Goal: Task Accomplishment & Management: Manage account settings

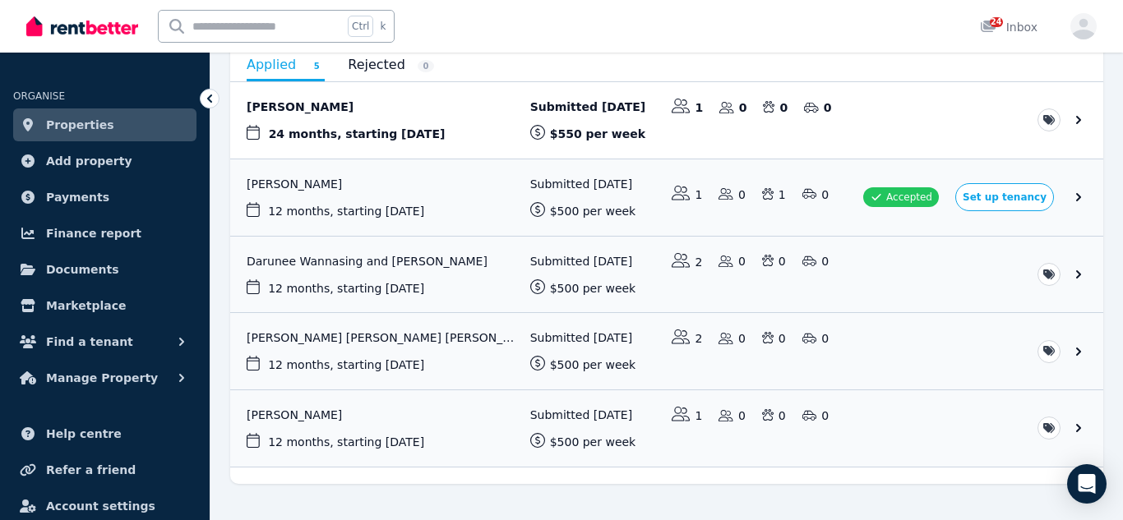
scroll to position [210, 0]
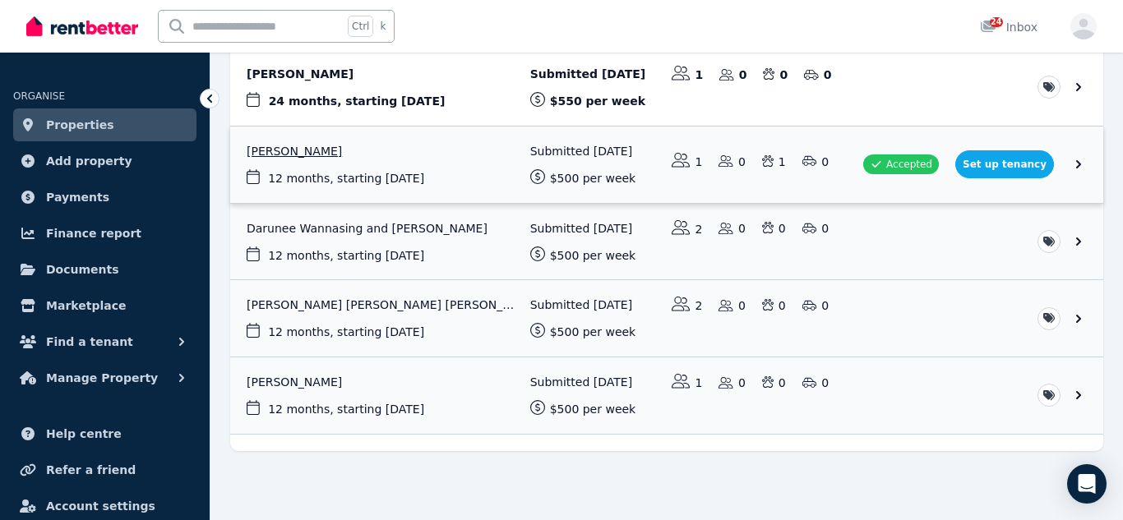
click at [1007, 167] on link "View application: Nicaella Macalalad" at bounding box center [666, 165] width 873 height 76
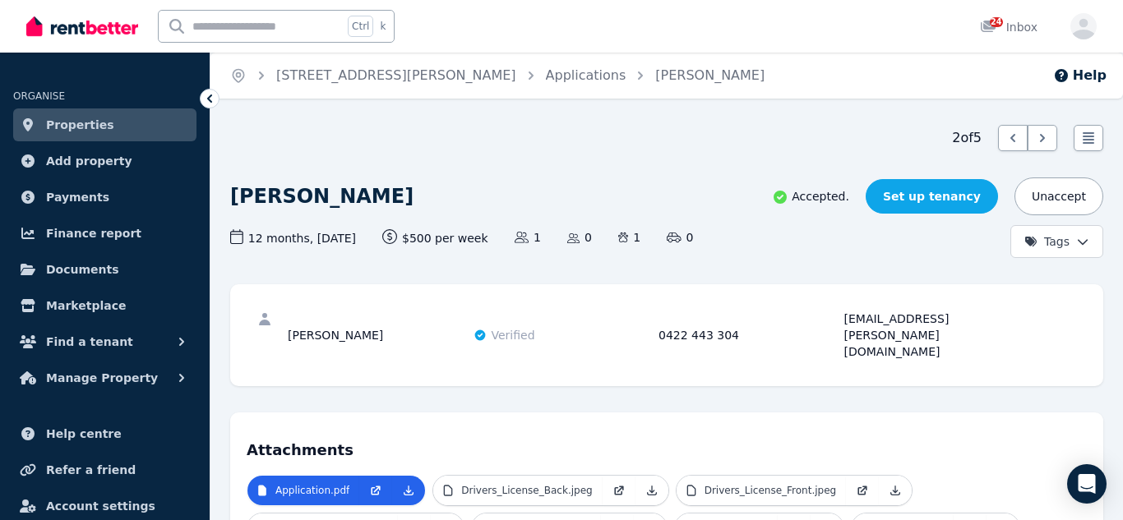
click at [904, 197] on link "Set up tenancy" at bounding box center [932, 196] width 132 height 35
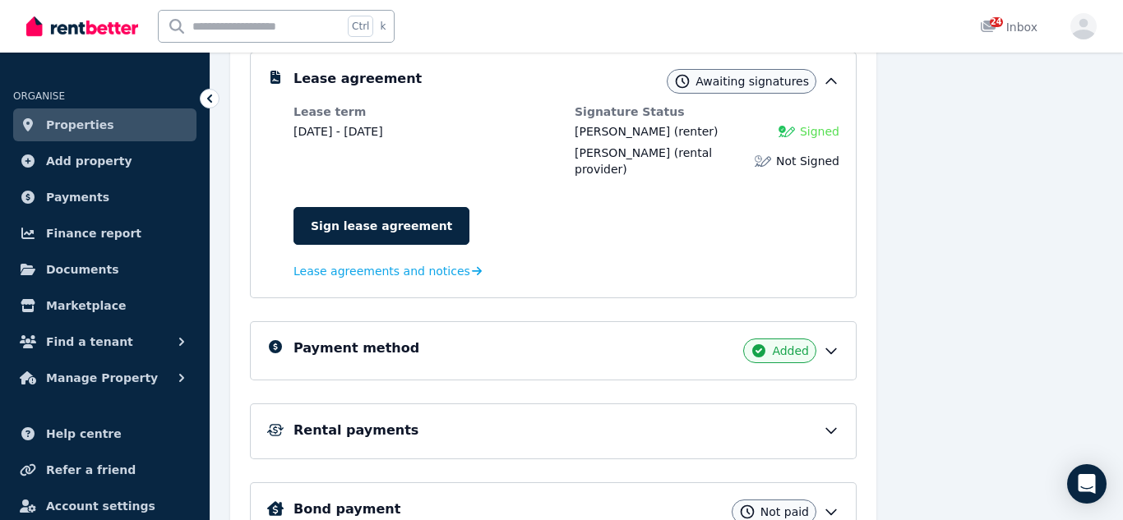
scroll to position [333, 0]
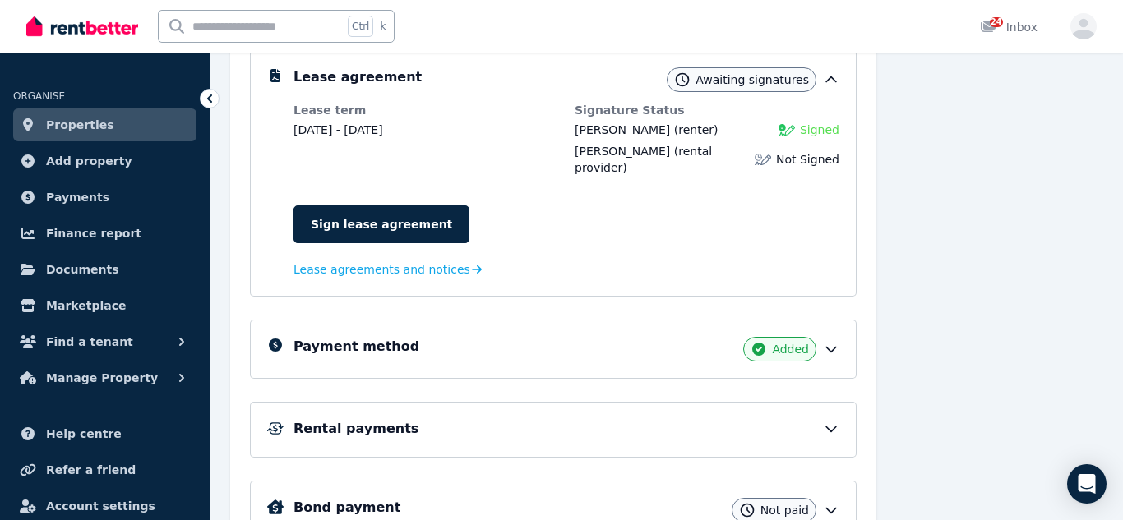
click at [832, 341] on icon at bounding box center [831, 349] width 16 height 16
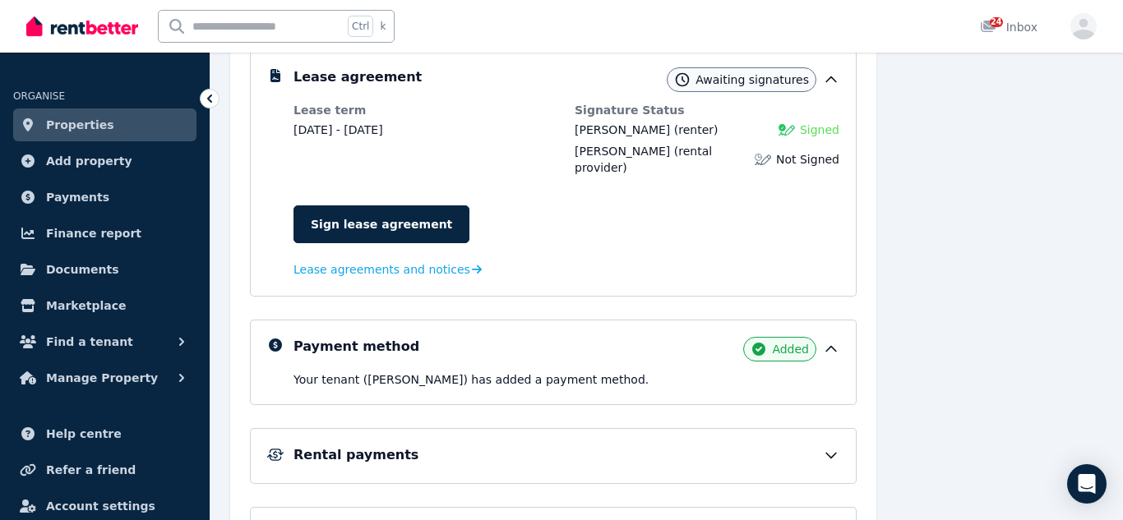
scroll to position [439, 0]
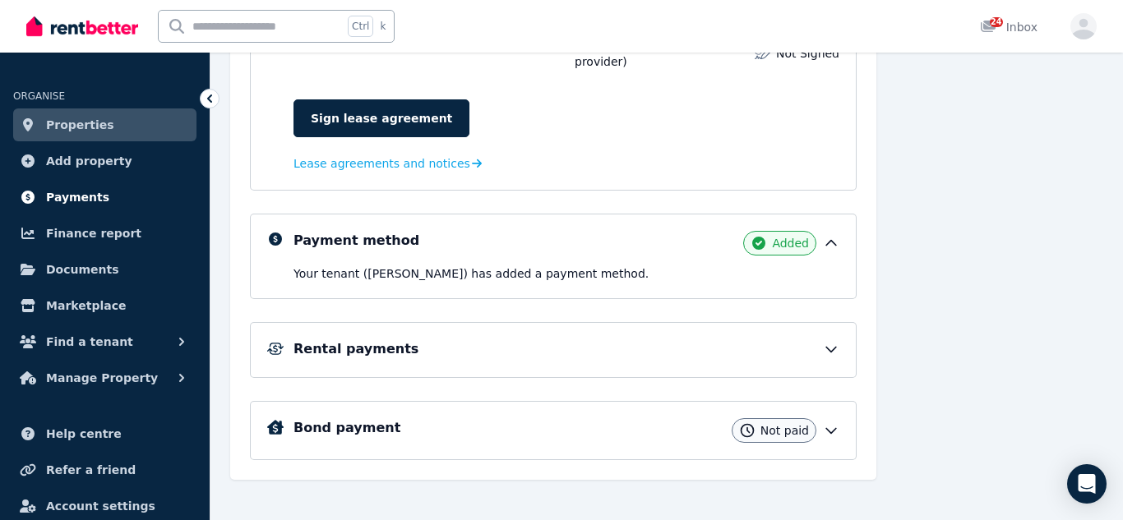
click at [90, 193] on span "Payments" at bounding box center [77, 197] width 63 height 20
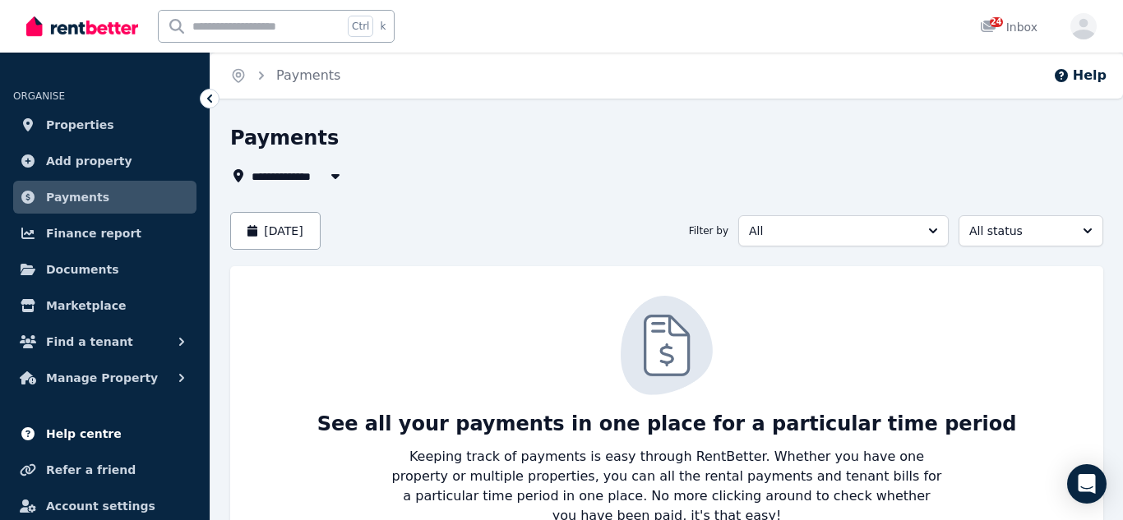
scroll to position [49, 0]
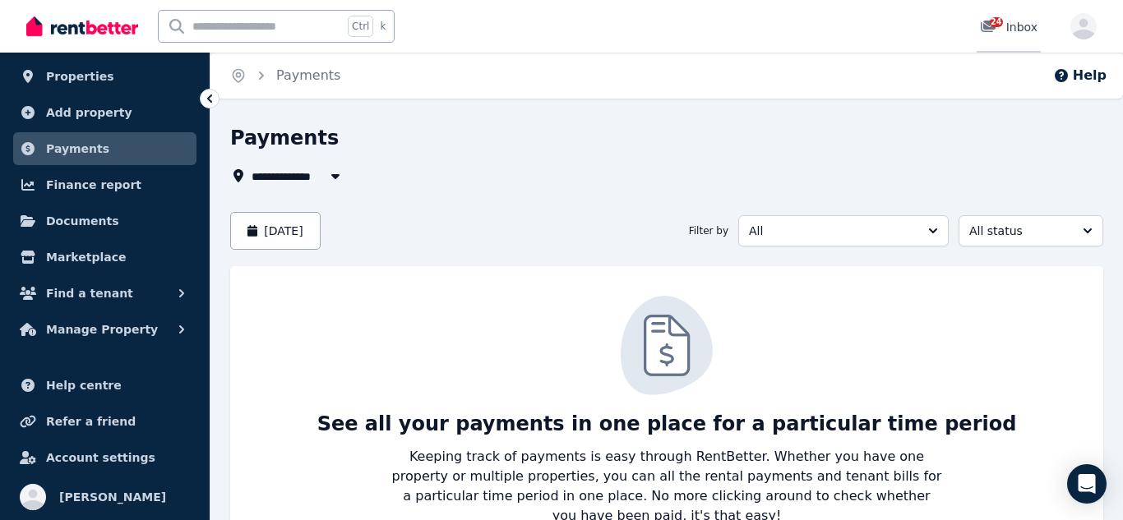
click at [998, 22] on span "24" at bounding box center [996, 22] width 13 height 10
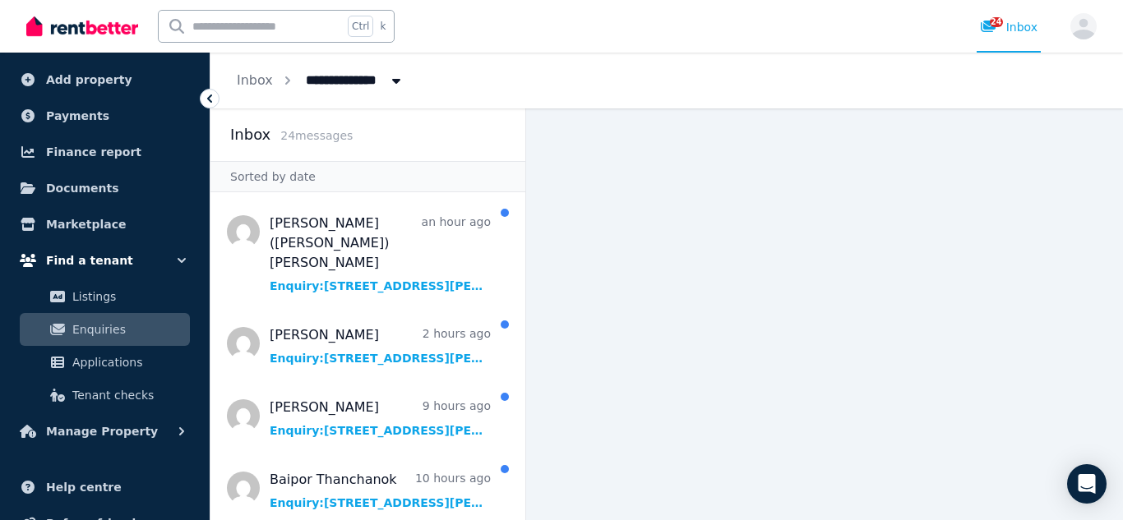
scroll to position [94, 0]
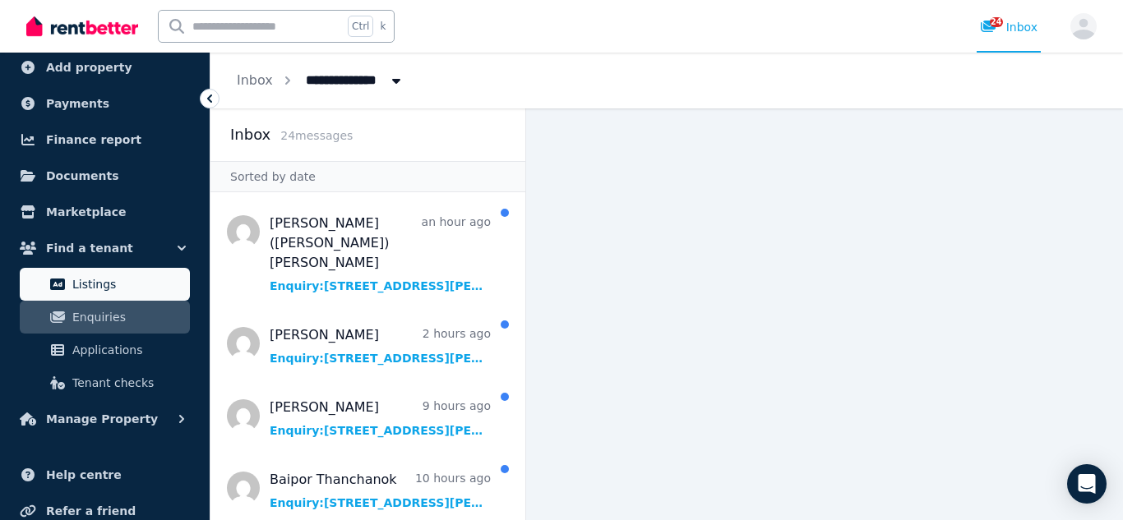
click at [109, 289] on span "Listings" at bounding box center [127, 285] width 111 height 20
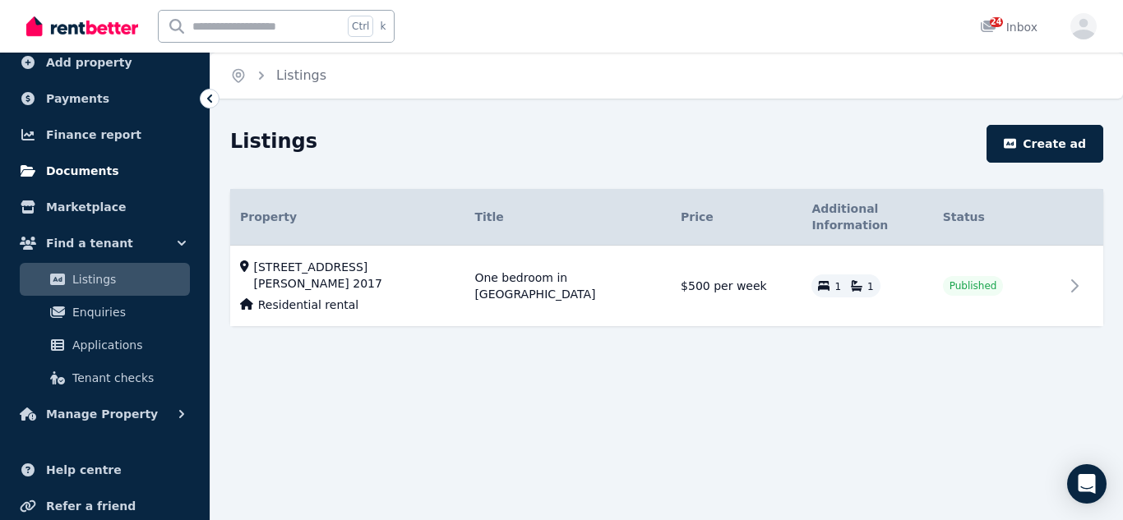
scroll to position [125, 0]
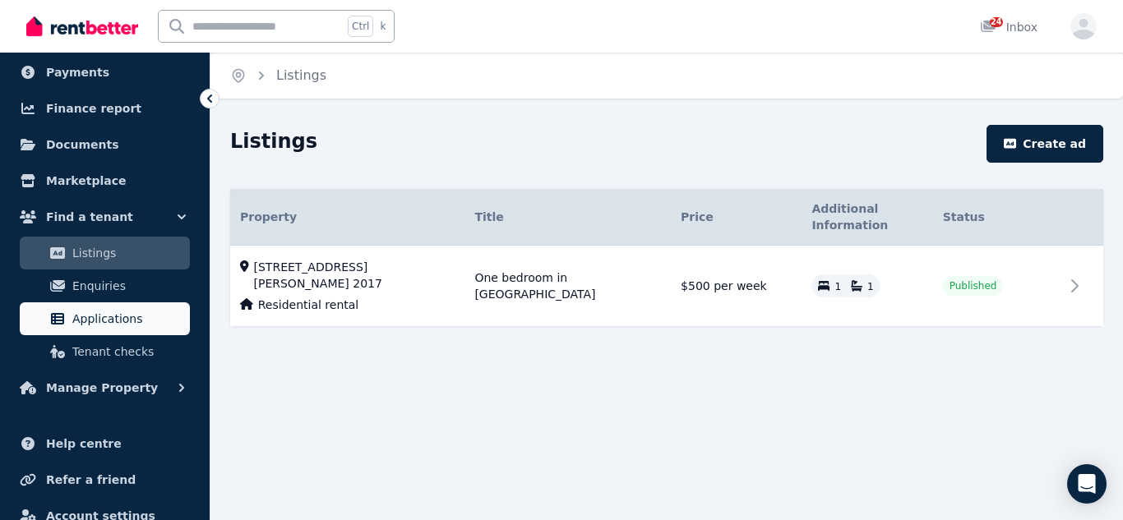
click at [99, 317] on span "Applications" at bounding box center [127, 319] width 111 height 20
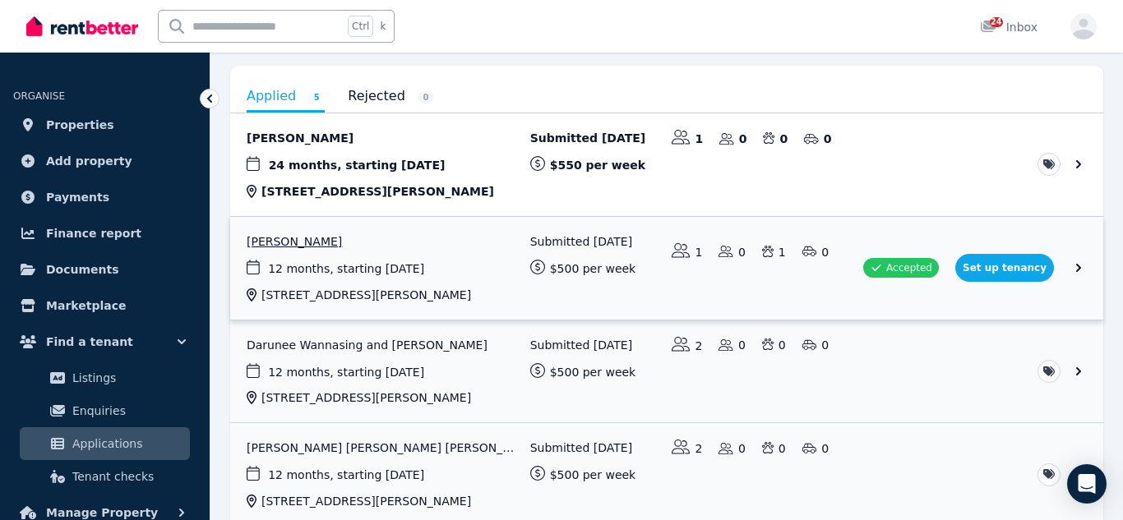
scroll to position [149, 0]
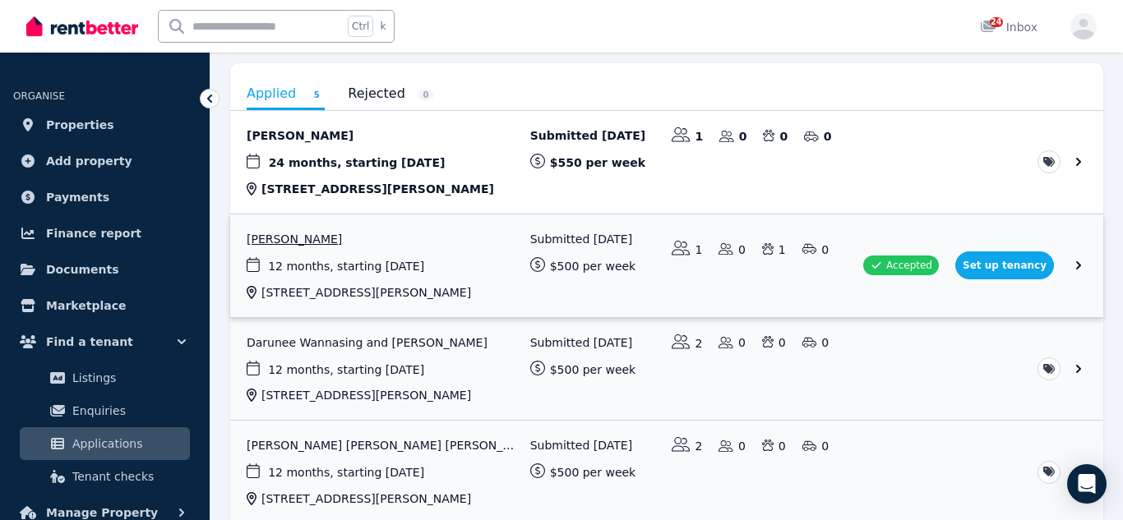
click at [1079, 261] on link "View application: Nicaella Macalalad" at bounding box center [666, 266] width 873 height 103
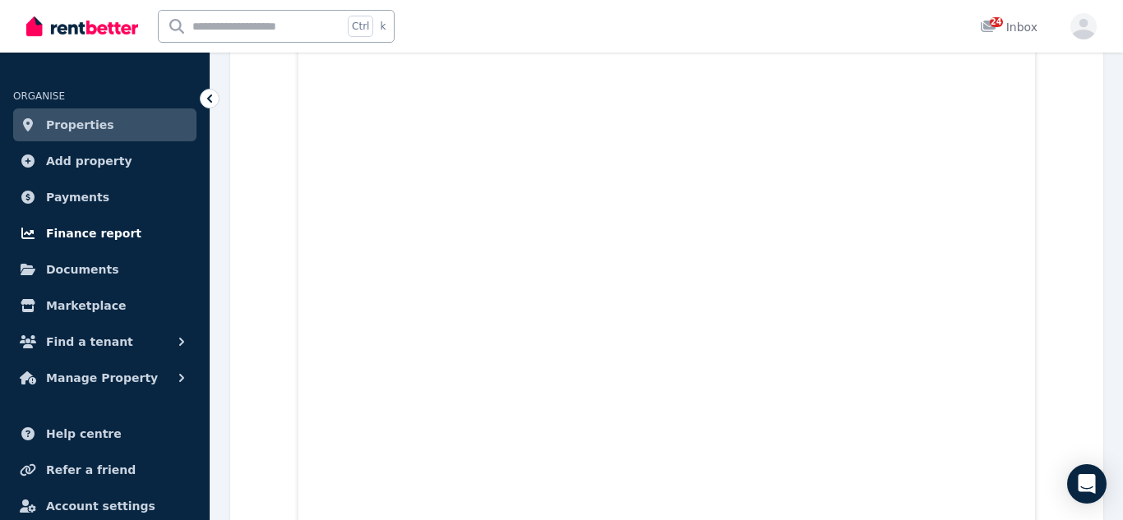
scroll to position [49, 0]
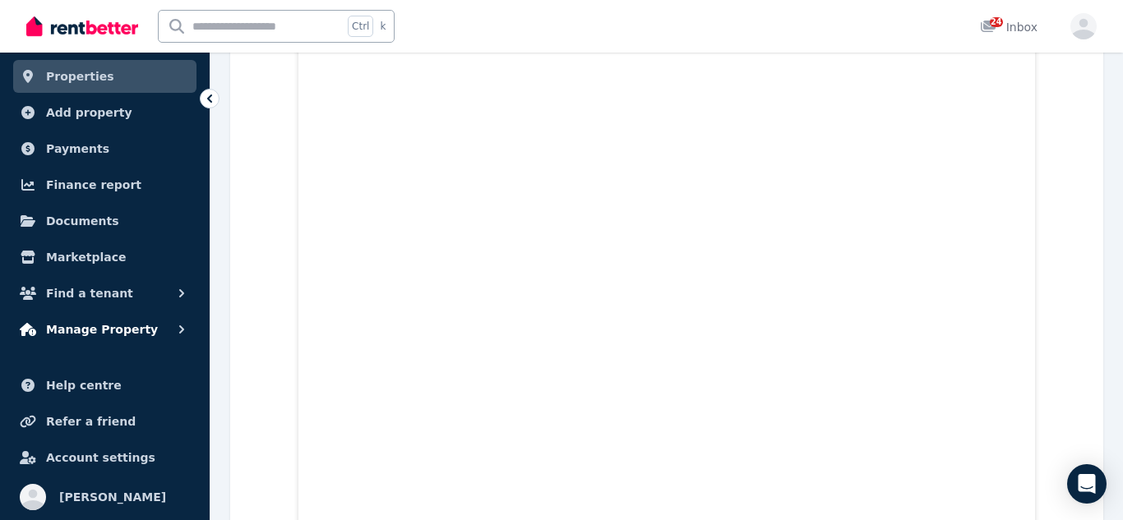
click at [178, 329] on icon "button" at bounding box center [181, 329] width 16 height 16
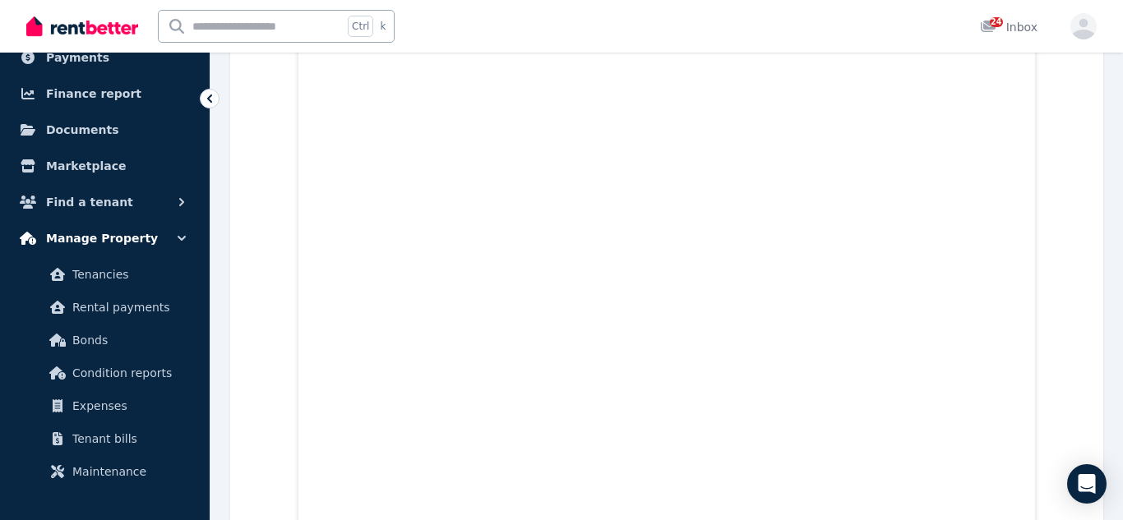
scroll to position [143, 0]
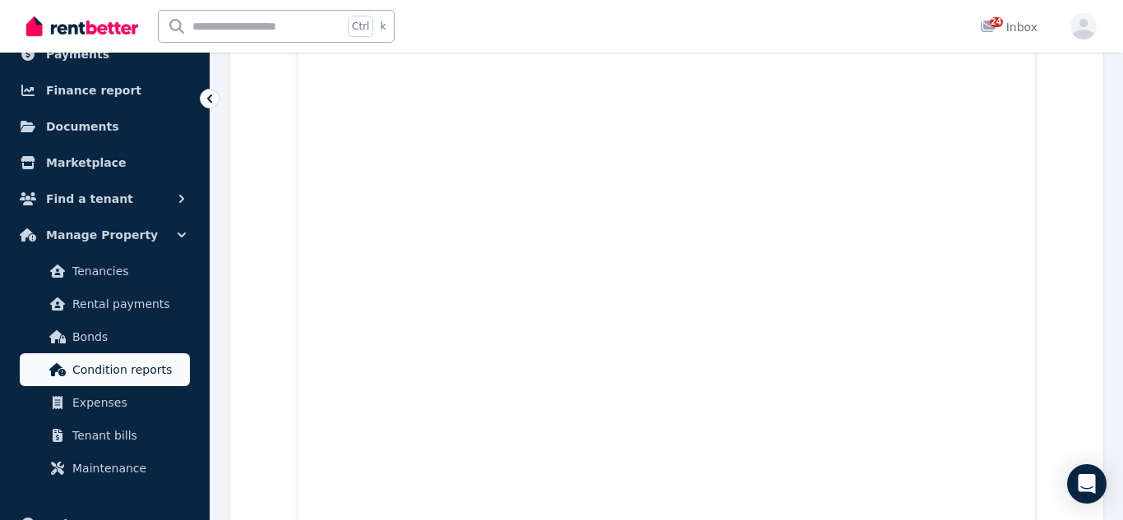
click at [137, 364] on span "Condition reports" at bounding box center [127, 370] width 111 height 20
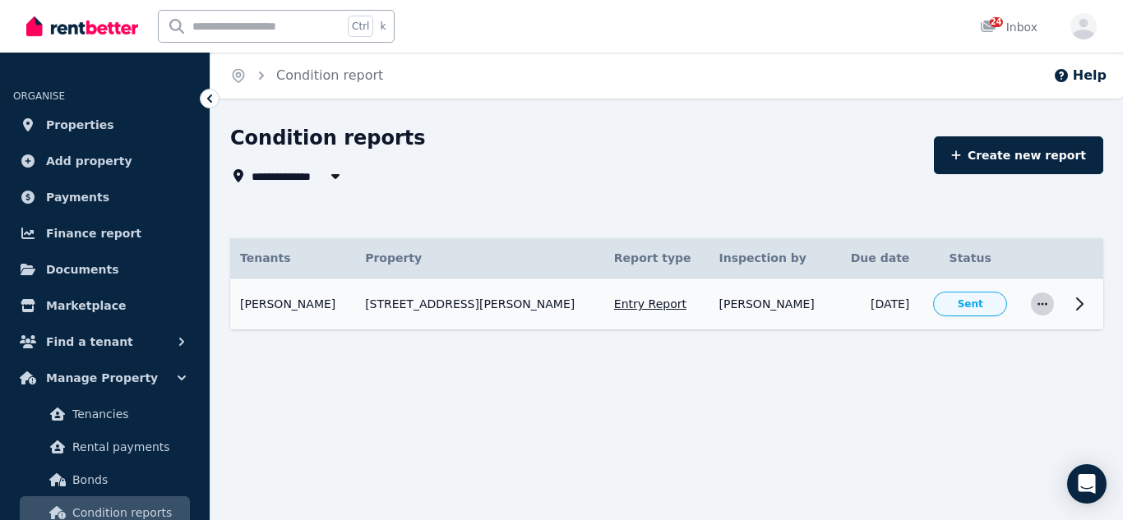
click at [1042, 301] on icon "button" at bounding box center [1042, 304] width 13 height 12
click at [1082, 305] on icon at bounding box center [1080, 304] width 6 height 12
